Goal: Information Seeking & Learning: Learn about a topic

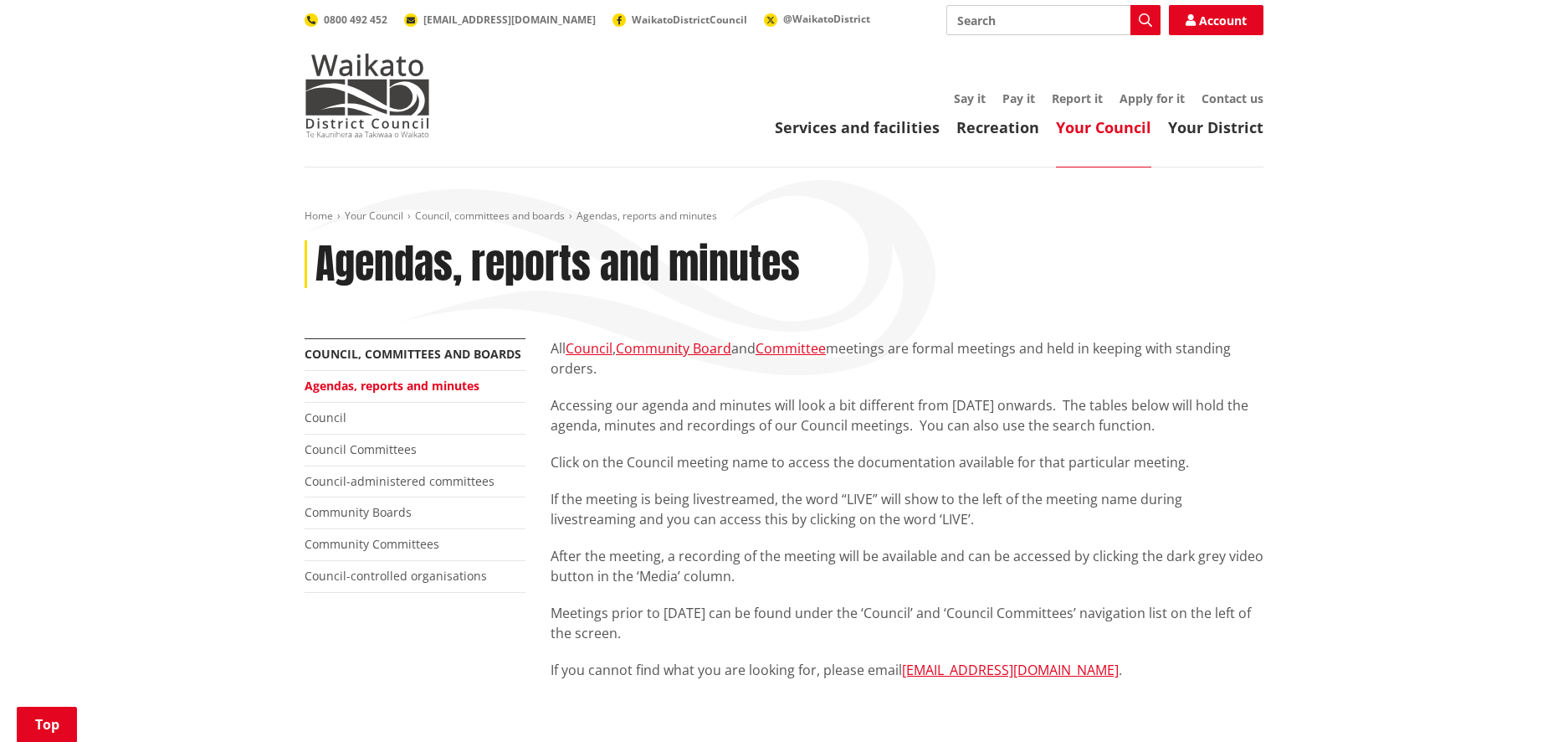
scroll to position [517, 0]
click at [1074, 18] on input "Search" at bounding box center [1053, 20] width 214 height 30
type input "candidates"
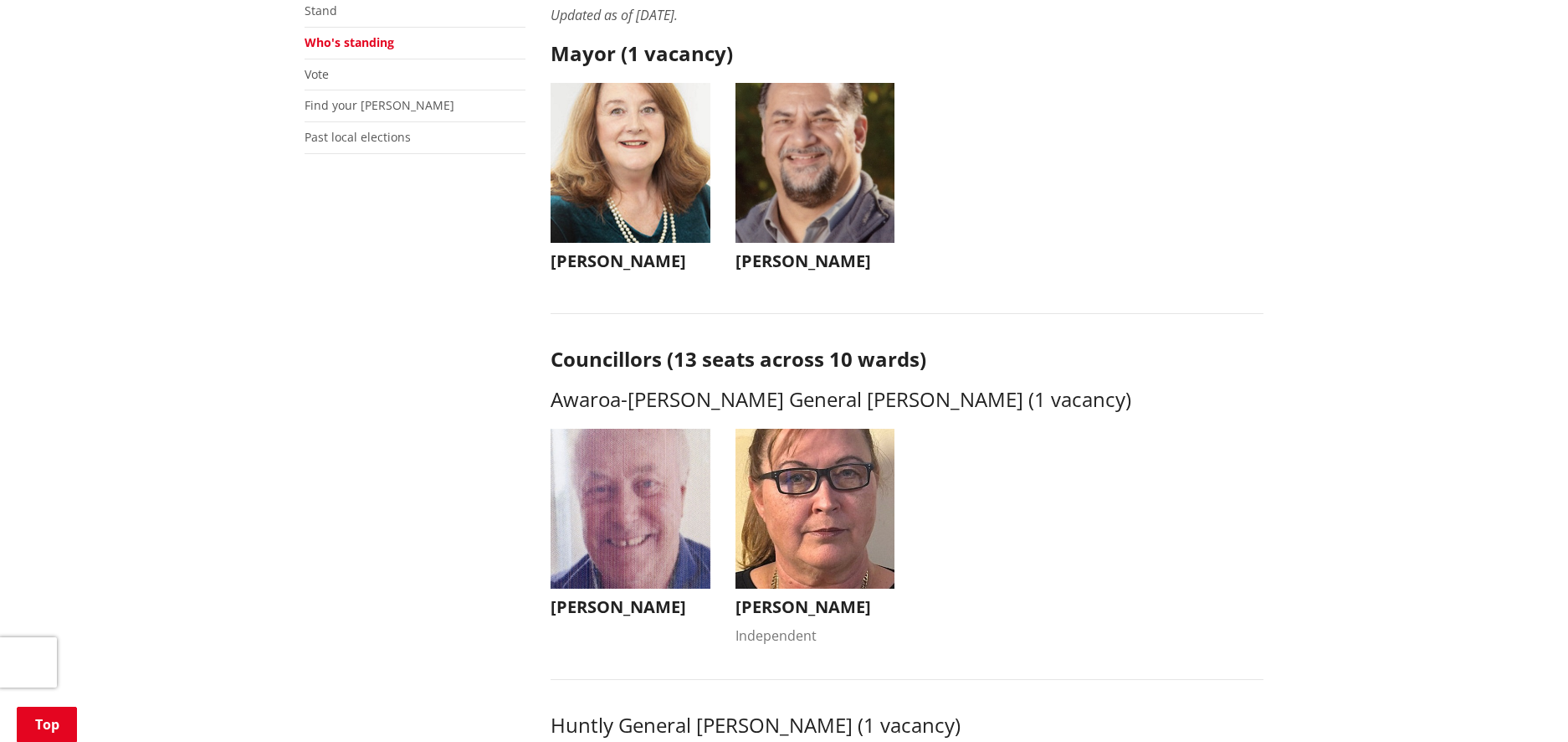
scroll to position [403, 0]
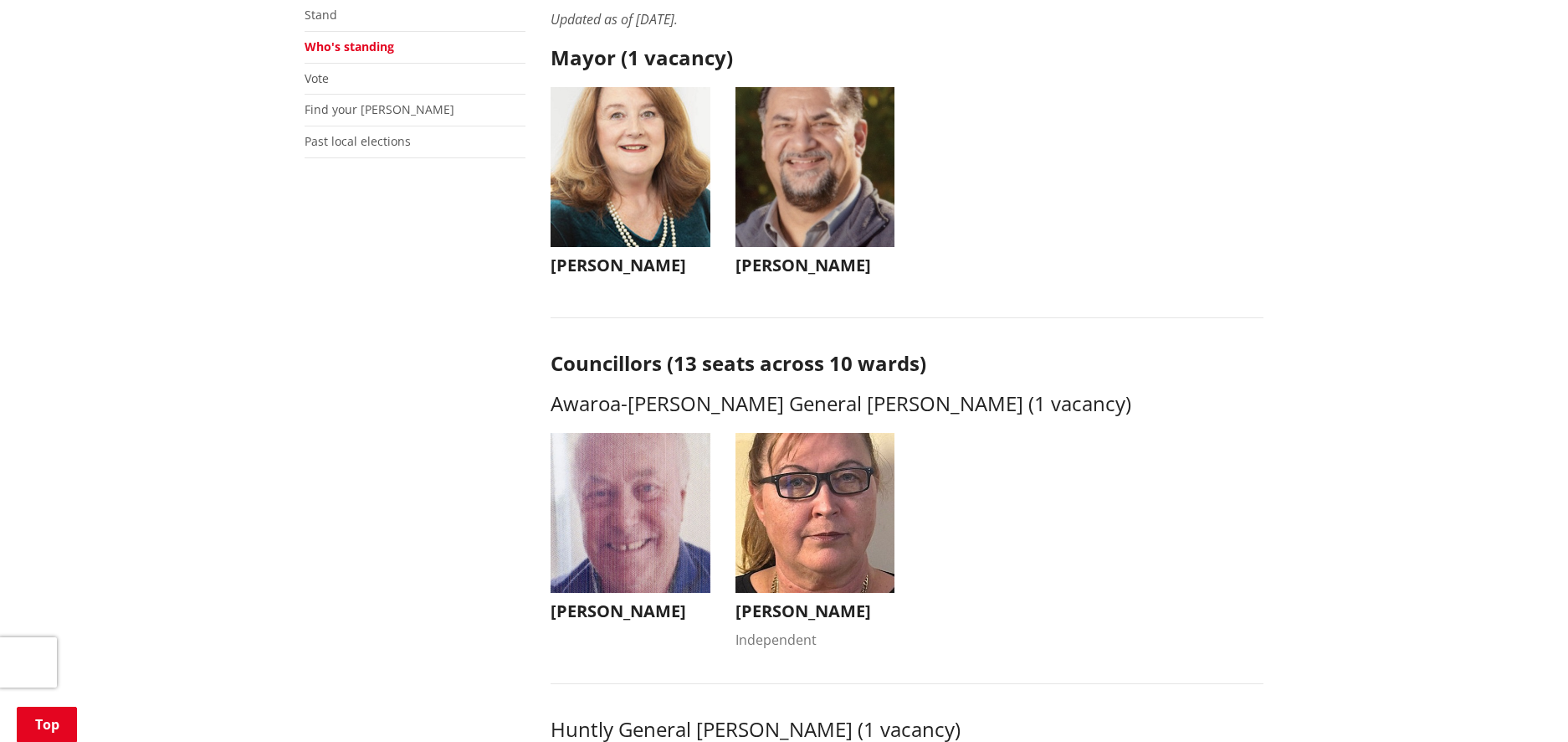
click at [1081, 497] on ul "Peter Thomson Peter Thomson av.pete@outlook.co.nz +64 27 473 5327 Peter is stan…" at bounding box center [907, 554] width 738 height 242
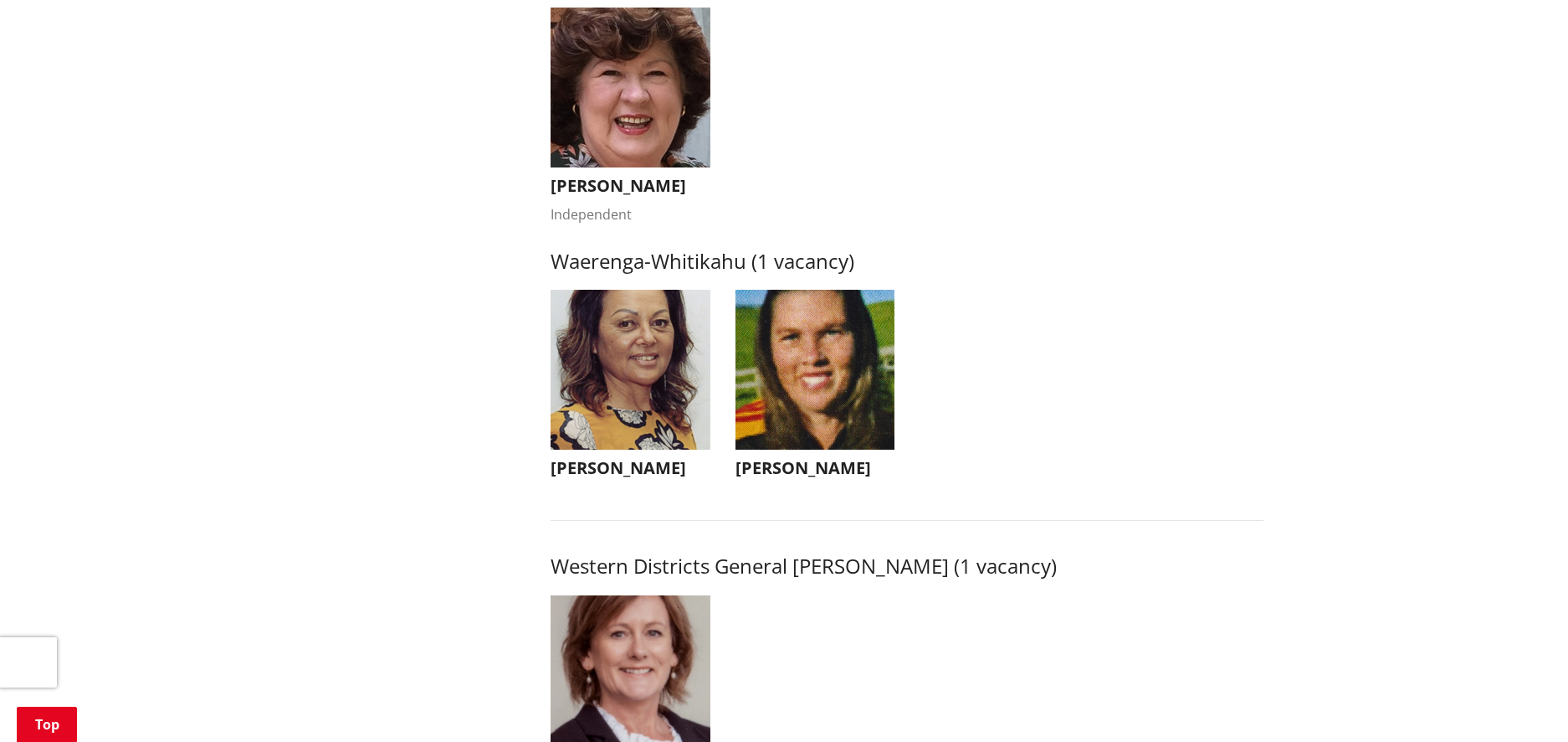
scroll to position [3232, 0]
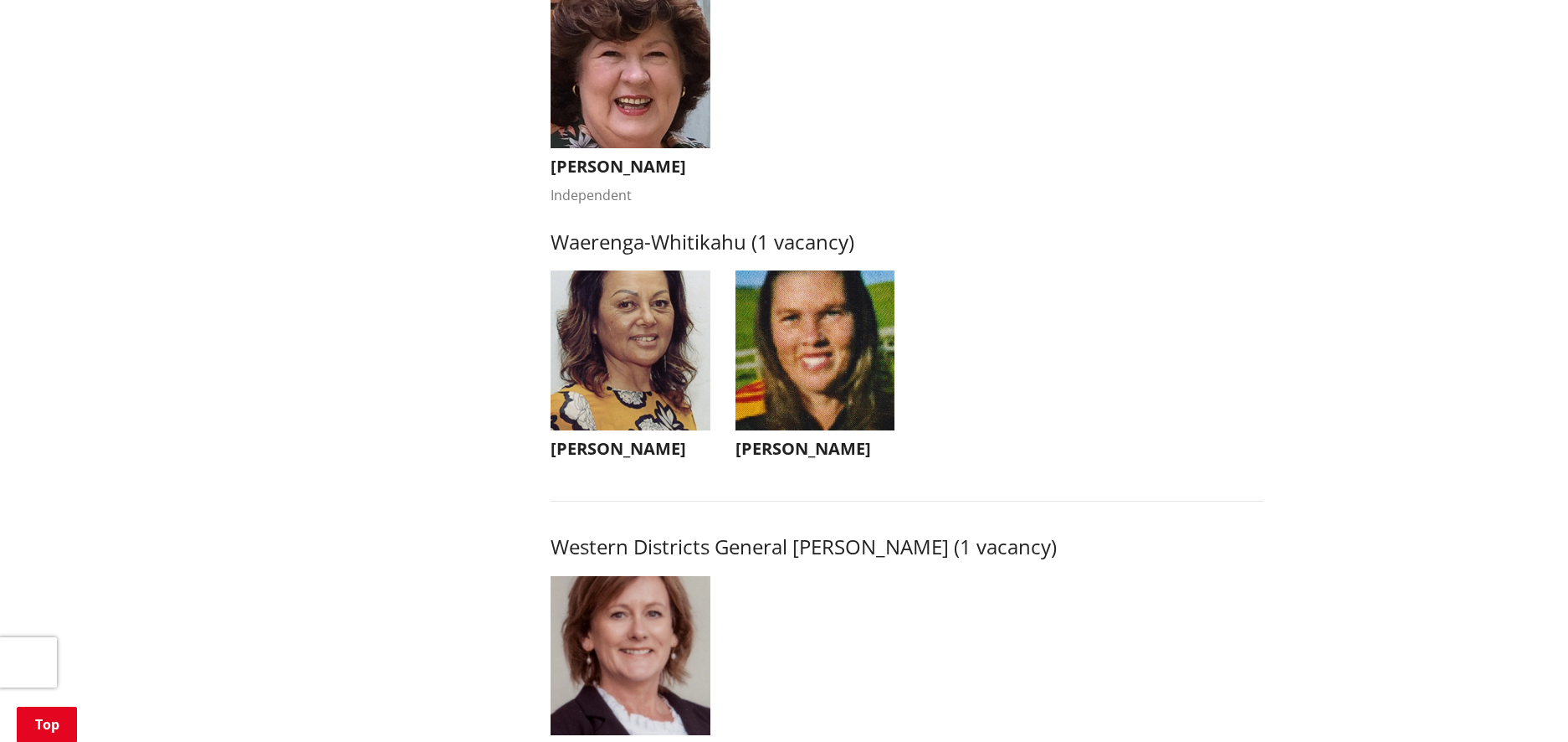
click at [619, 255] on h3 "Waerenga-Whitikahu (1 vacancy)" at bounding box center [907, 242] width 713 height 24
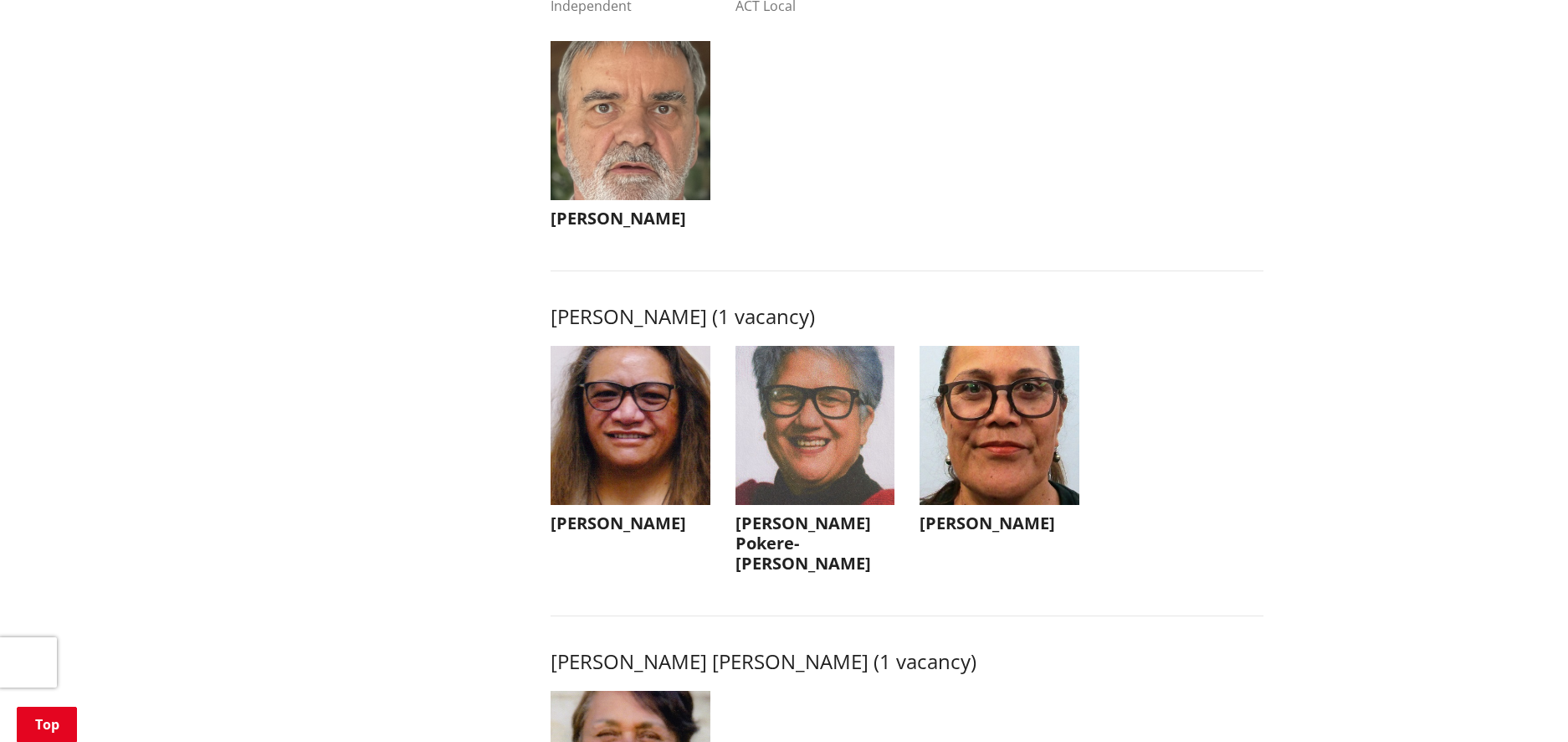
scroll to position [2027, 0]
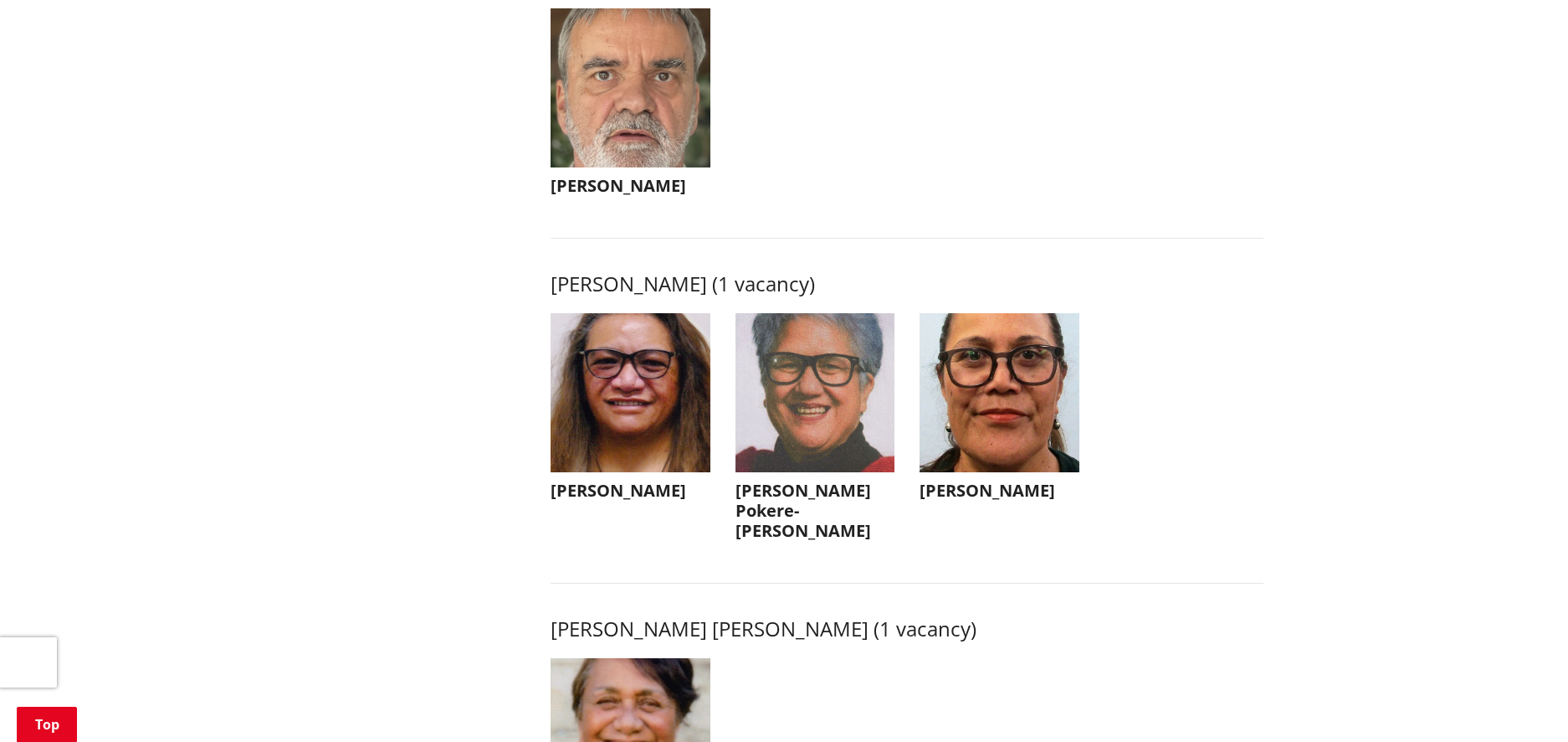
click at [774, 431] on img "button" at bounding box center [815, 393] width 160 height 160
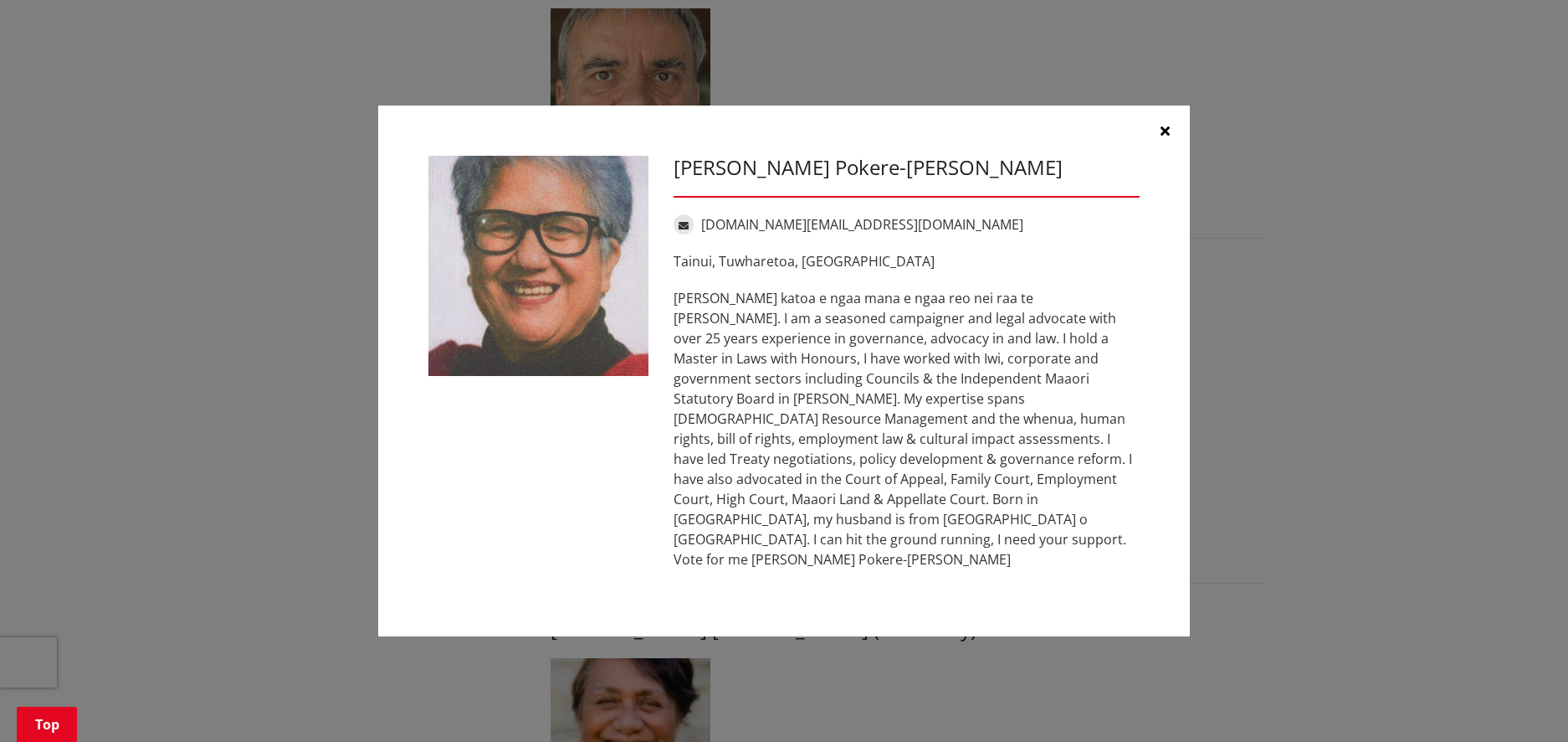
click at [1163, 137] on icon "button" at bounding box center [1166, 130] width 9 height 14
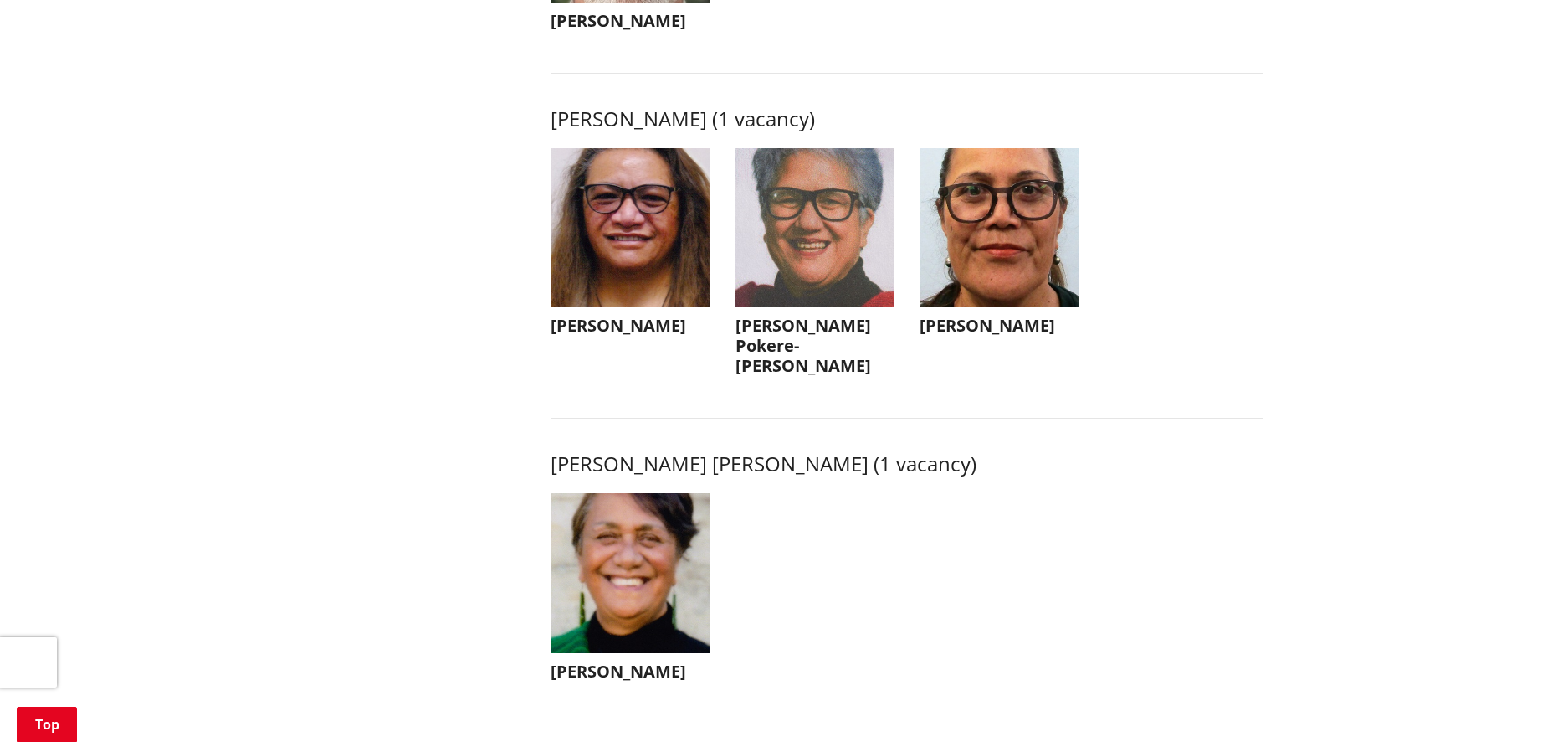
scroll to position [2187, 0]
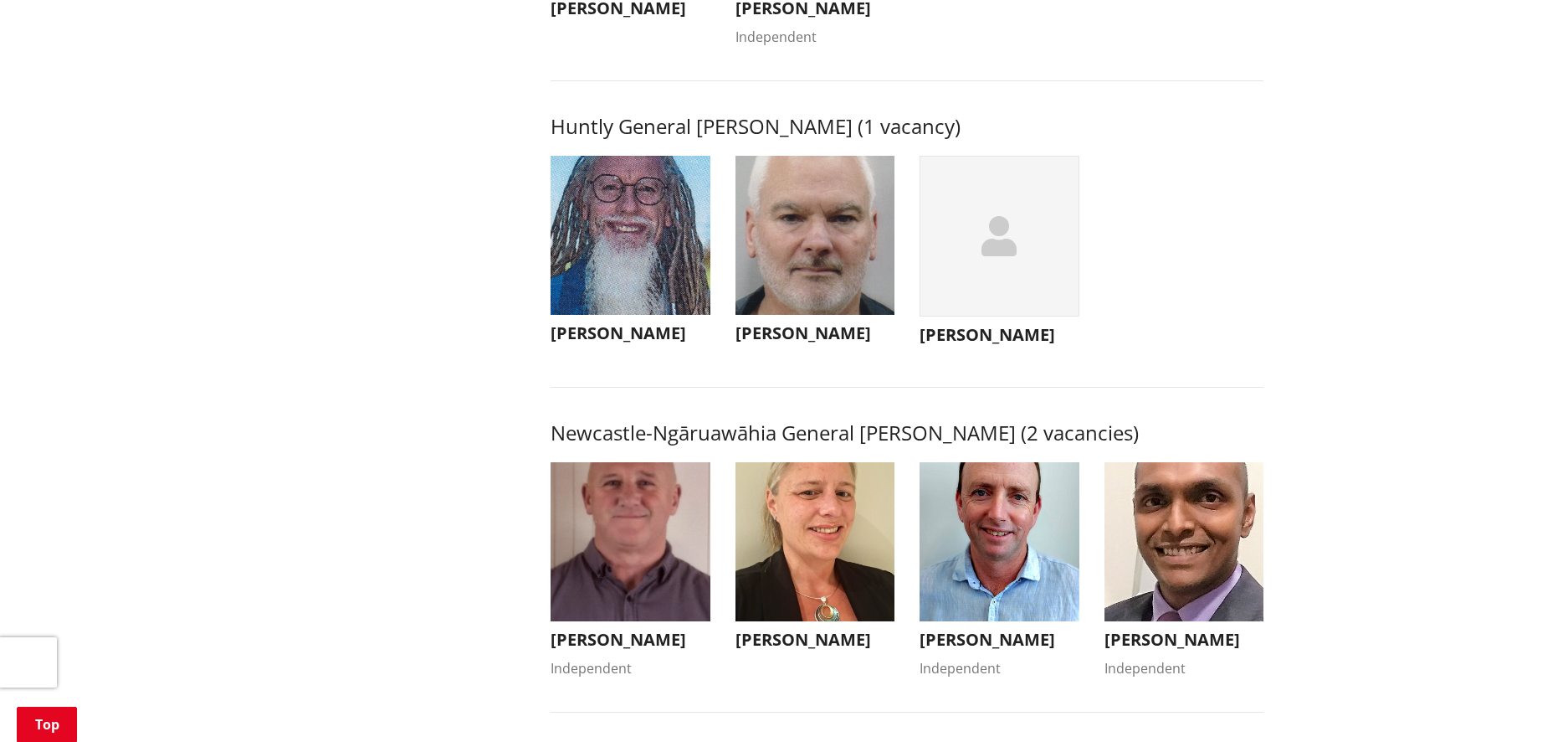
scroll to position [1008, 0]
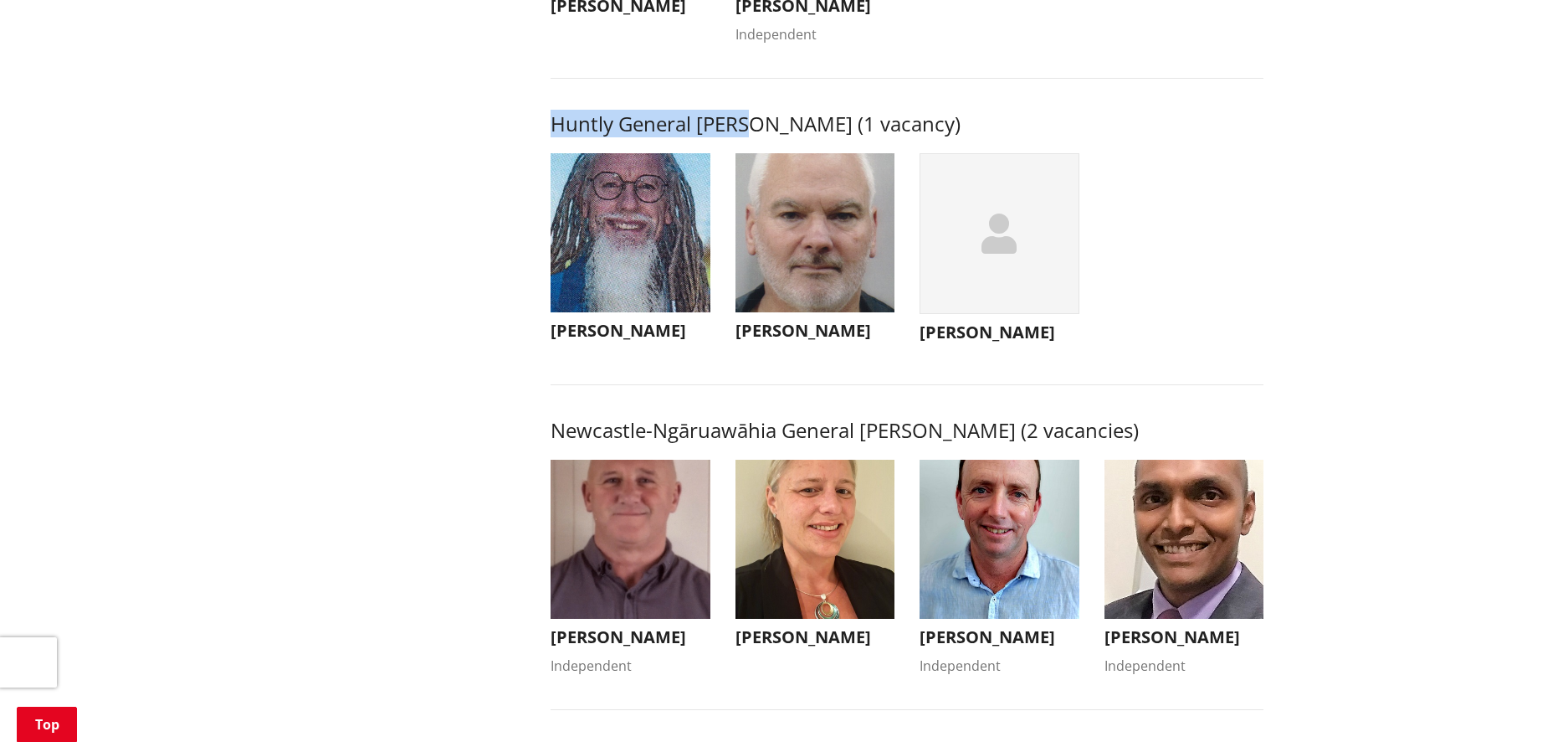
drag, startPoint x: 707, startPoint y: 144, endPoint x: 503, endPoint y: 144, distance: 204.0
click at [648, 136] on h3 "Huntly General Ward (1 vacancy)" at bounding box center [907, 124] width 713 height 24
drag, startPoint x: 747, startPoint y: 138, endPoint x: 535, endPoint y: 146, distance: 212.2
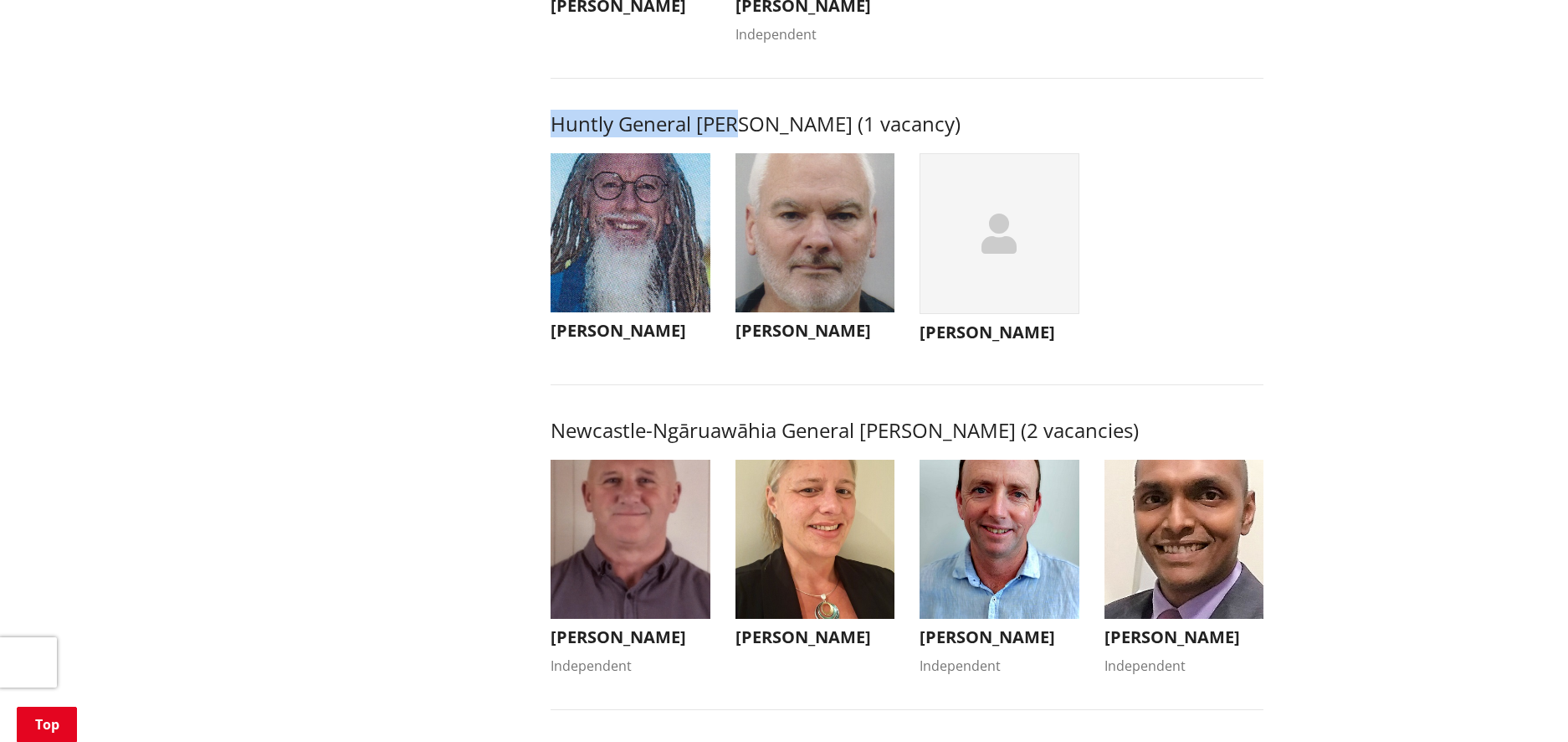
copy h3 "Huntly General Ward"
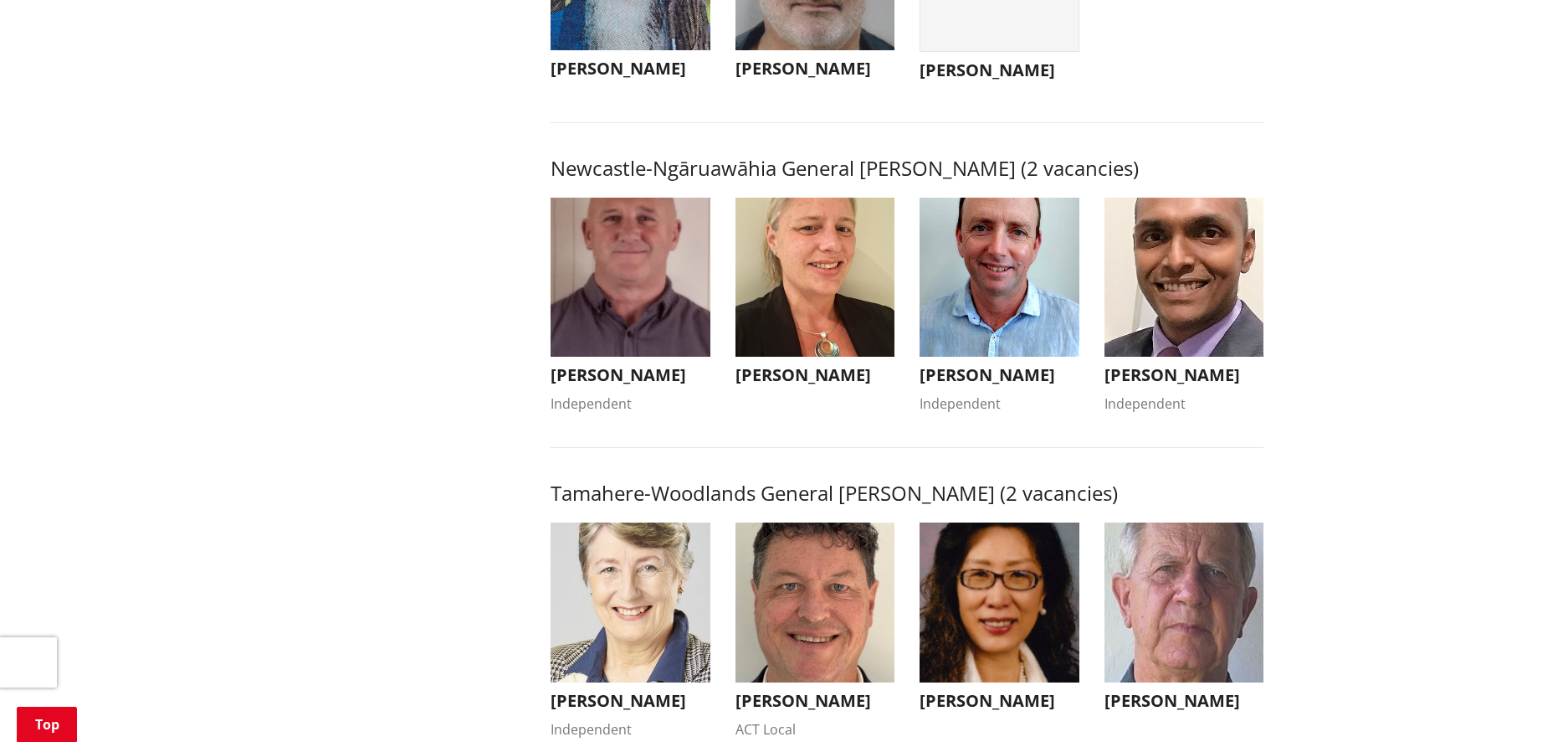
scroll to position [1407, 0]
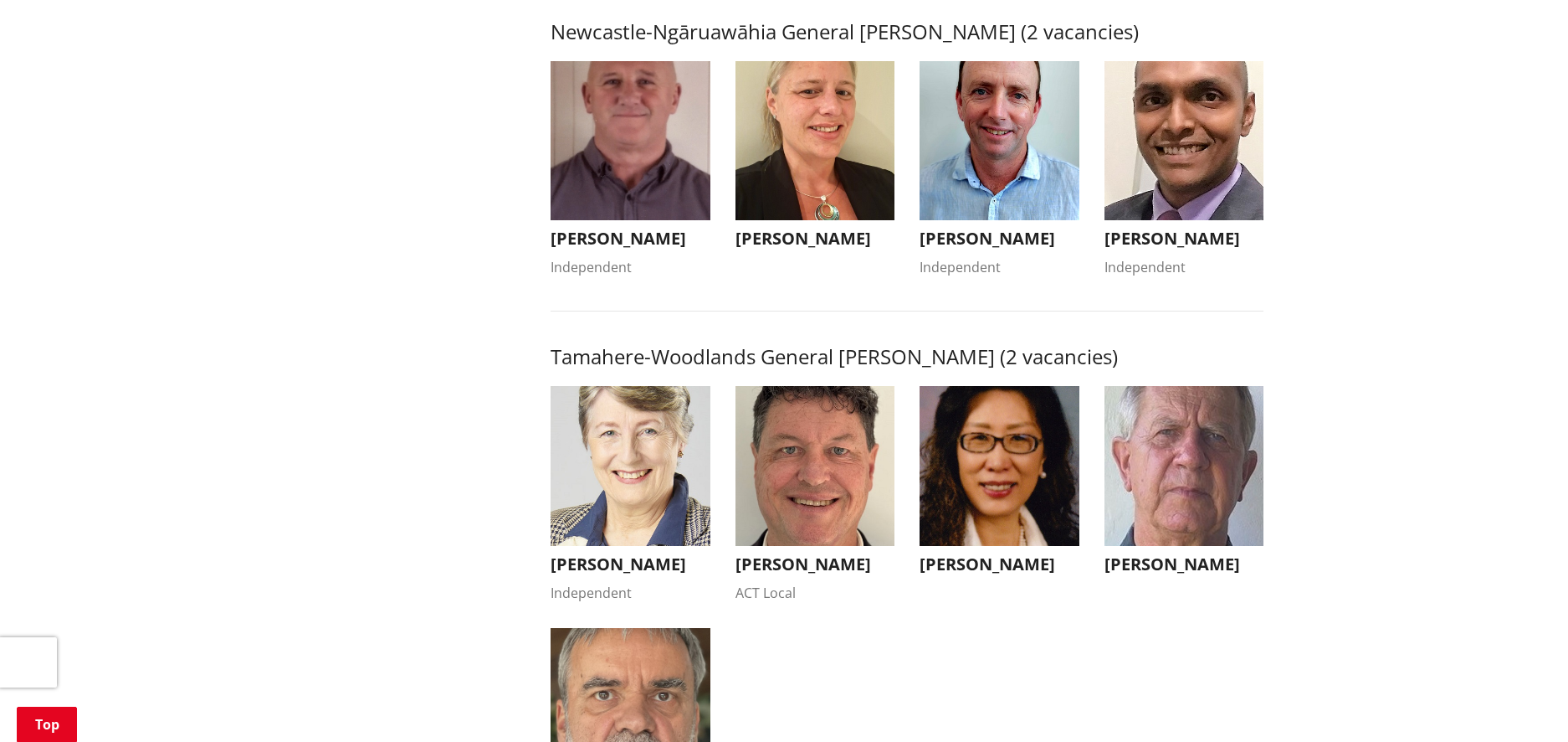
click at [773, 44] on h3 "Newcastle-Ngāruawāhia General Ward (2 vacancies)" at bounding box center [907, 32] width 713 height 24
drag, startPoint x: 914, startPoint y: 51, endPoint x: 550, endPoint y: 61, distance: 364.1
click at [550, 44] on h3 "Newcastle-Ngāruawāhia General Ward (2 vacancies)" at bounding box center [907, 32] width 713 height 24
copy h3 "Newcastle-Ngāruawāhia General Ward"
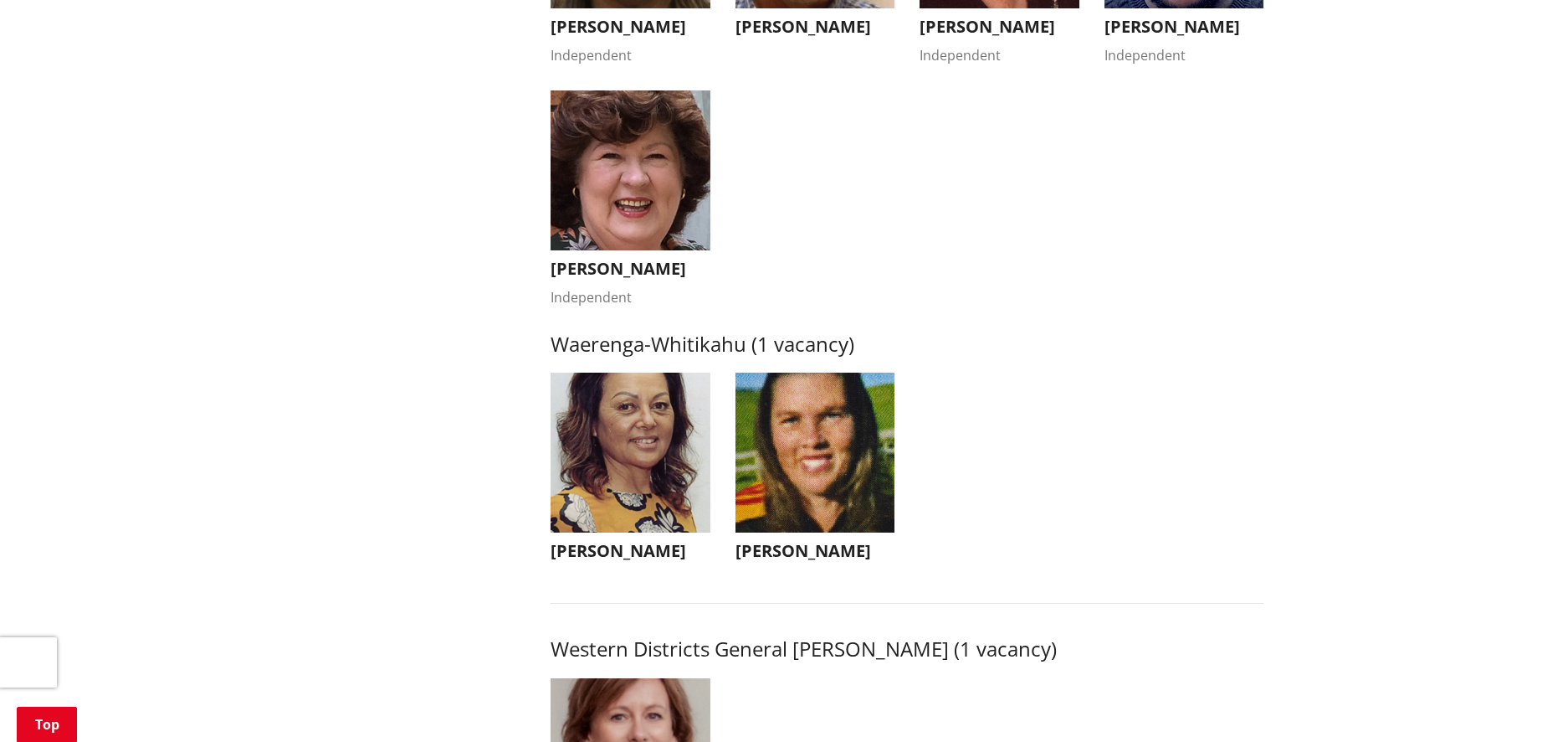
scroll to position [3330, 0]
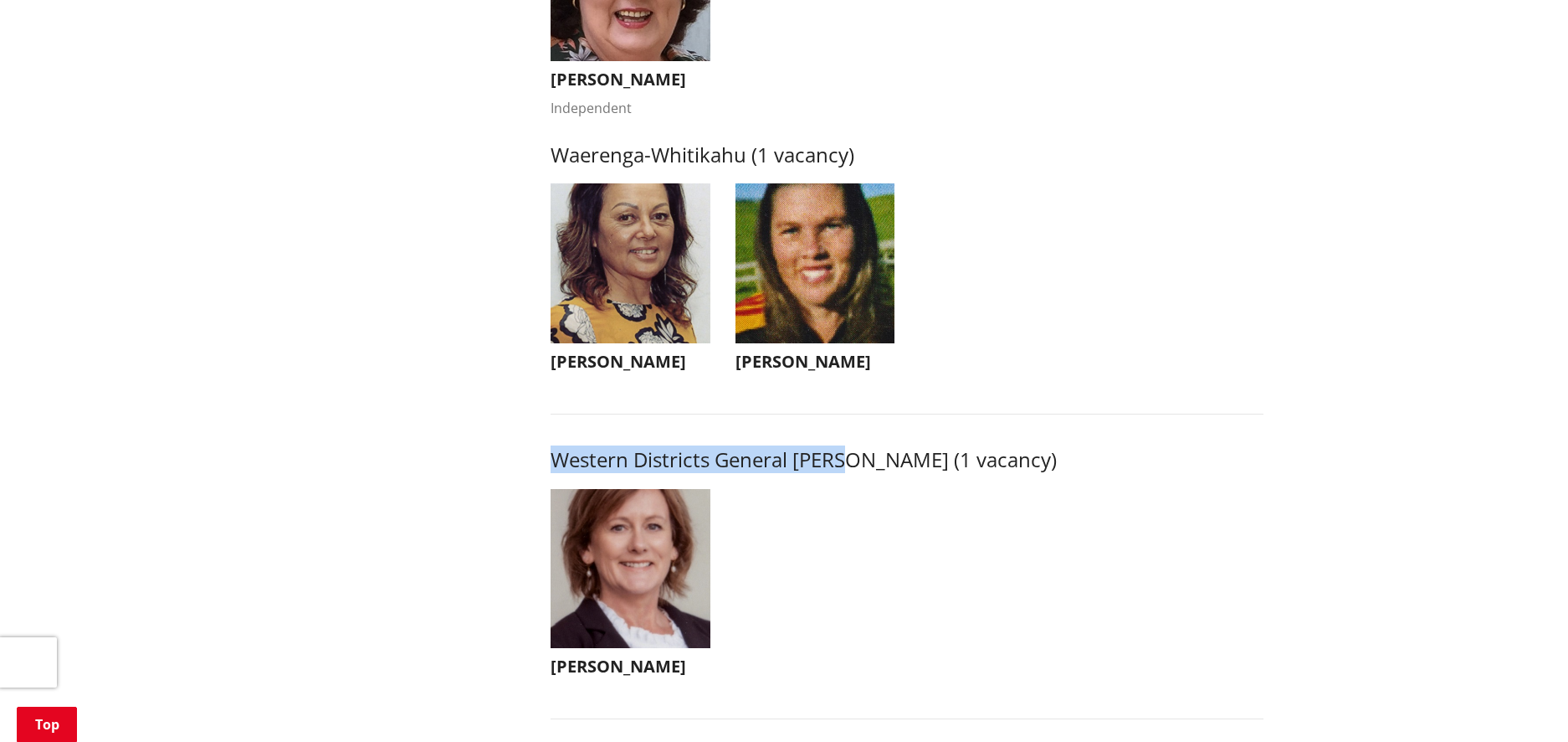
drag, startPoint x: 848, startPoint y: 478, endPoint x: 552, endPoint y: 486, distance: 296.1
click at [552, 472] on h3 "Western Districts General Ward (1 vacancy)" at bounding box center [907, 459] width 713 height 24
copy h3 "Western Districts General Ward"
click at [617, 677] on h3 "Carolyn Eyre" at bounding box center [630, 666] width 160 height 20
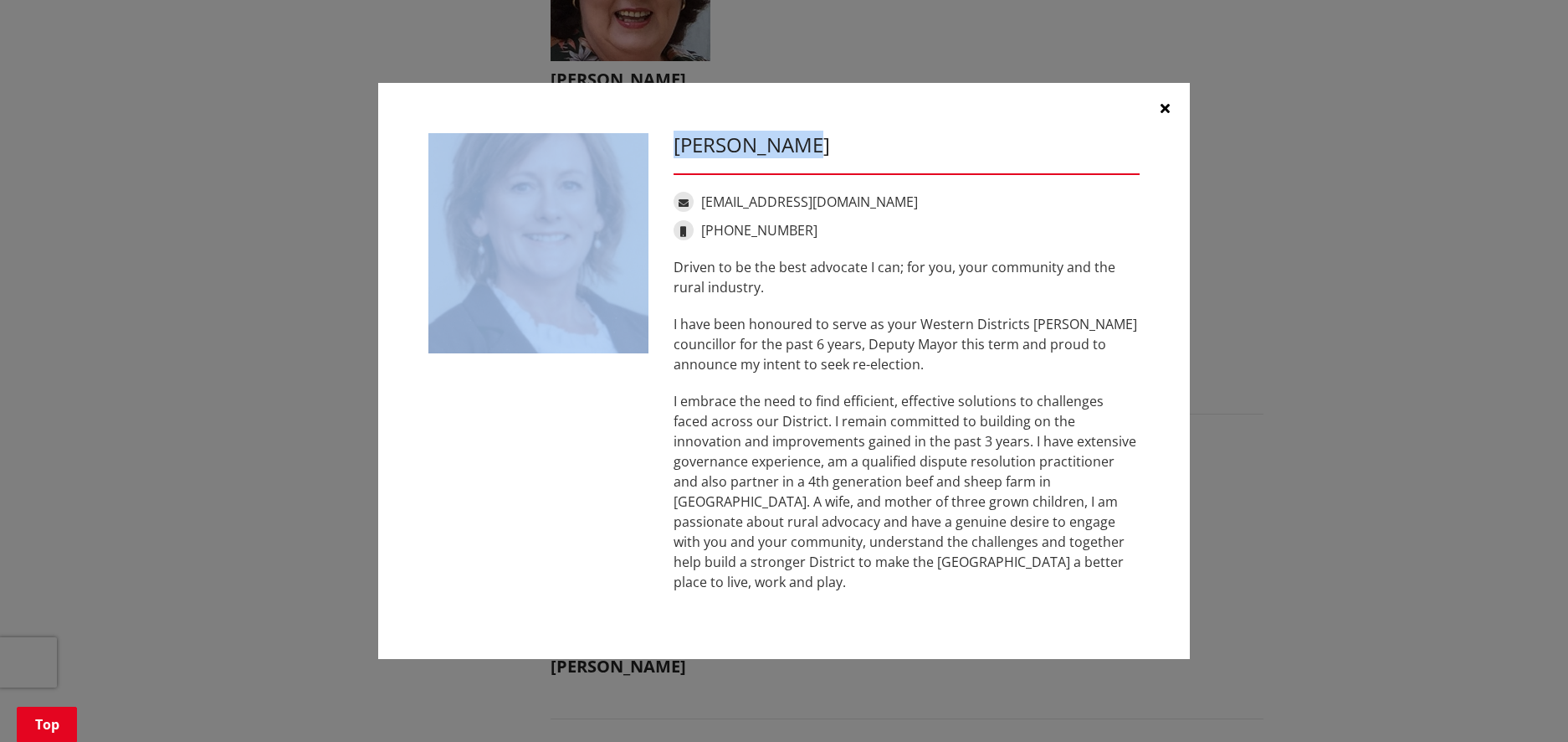
drag, startPoint x: 784, startPoint y: 151, endPoint x: 620, endPoint y: 197, distance: 170.3
click at [649, 152] on div "Carolyn Eyre caroeyre05@gmail.com +64 21 594 747 Driven to be the best advocate…" at bounding box center [784, 372] width 736 height 477
copy div "Carolyn Eyre"
click at [1170, 116] on button "button" at bounding box center [1166, 108] width 51 height 51
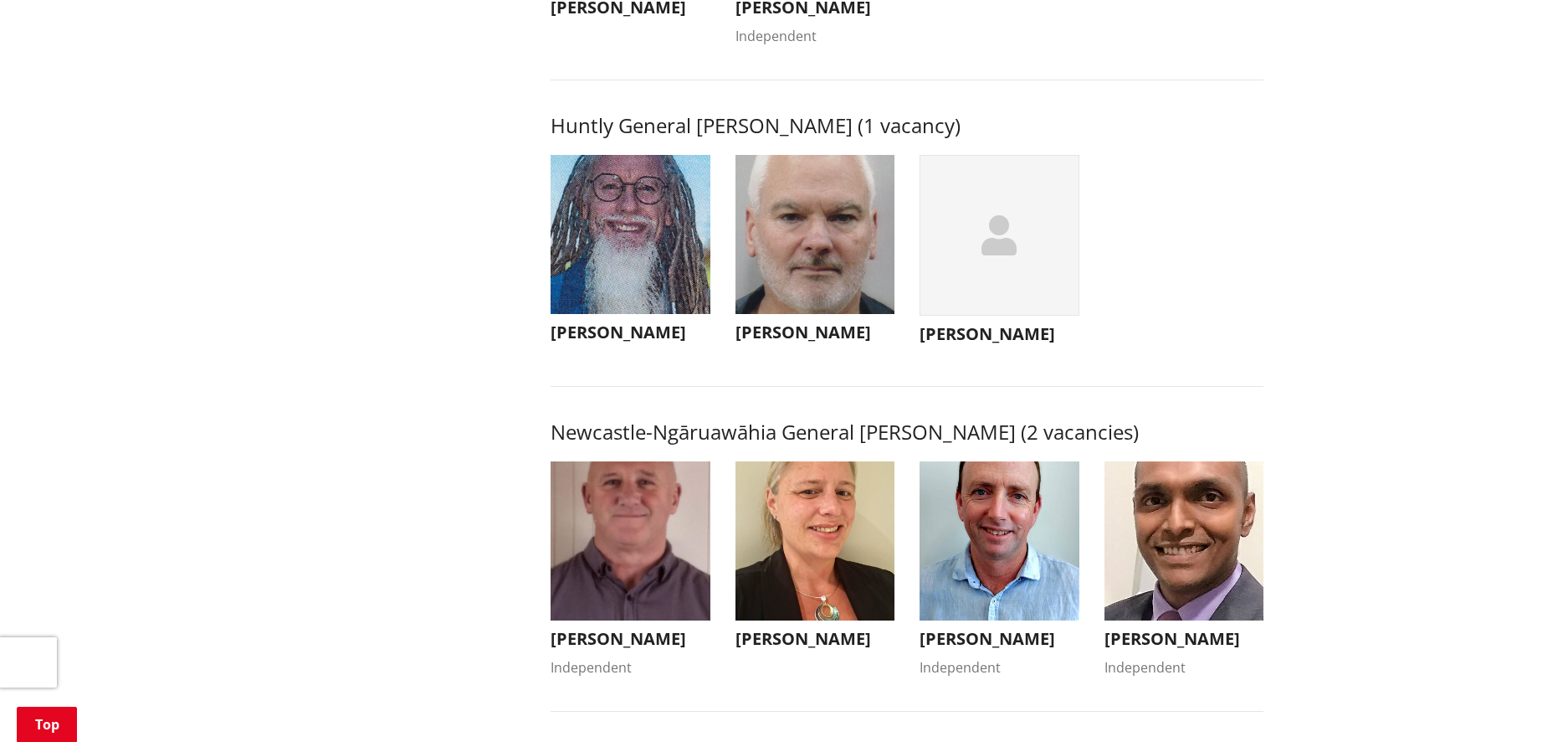
scroll to position [974, 0]
